Goal: Navigation & Orientation: Find specific page/section

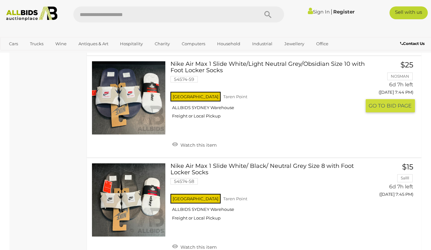
scroll to position [4502, 0]
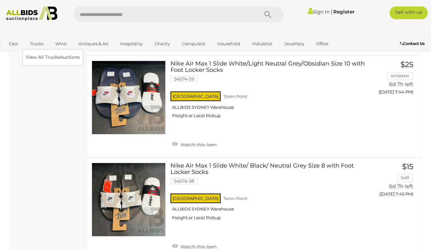
click at [39, 42] on link "Trucks" at bounding box center [37, 44] width 22 height 11
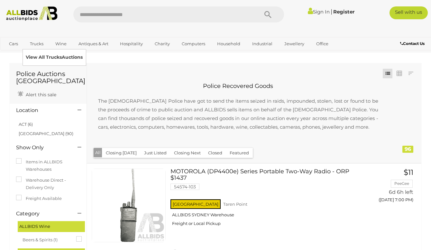
click at [36, 57] on link "View All Trucks Auctions" at bounding box center [54, 57] width 57 height 10
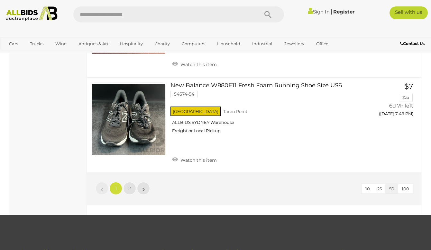
scroll to position [4952, 0]
